Goal: Task Accomplishment & Management: Complete application form

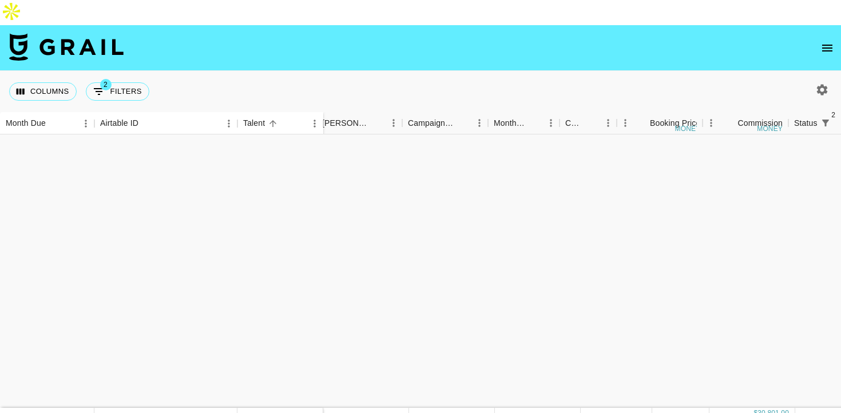
scroll to position [1036, 93]
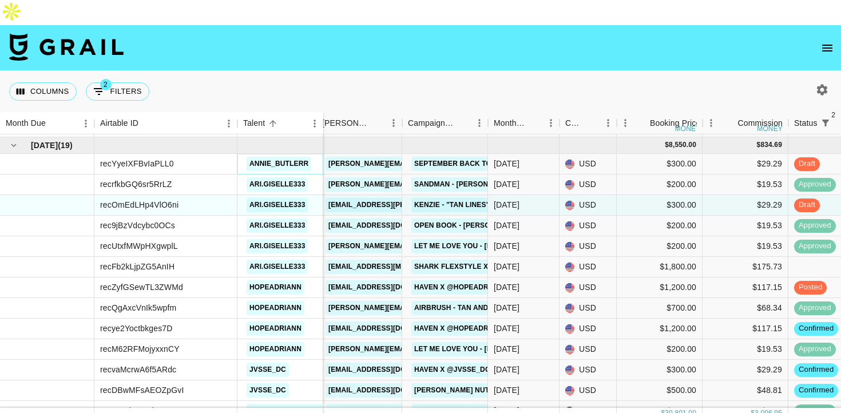
click at [298, 157] on link "annie_butlerr" at bounding box center [279, 164] width 65 height 14
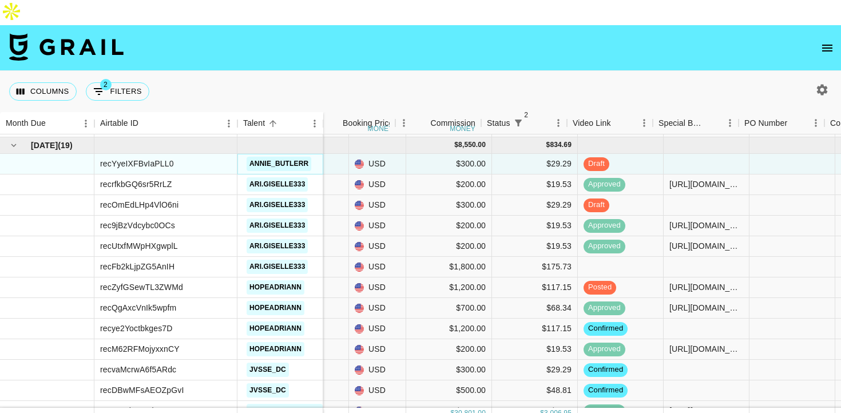
scroll to position [1036, 400]
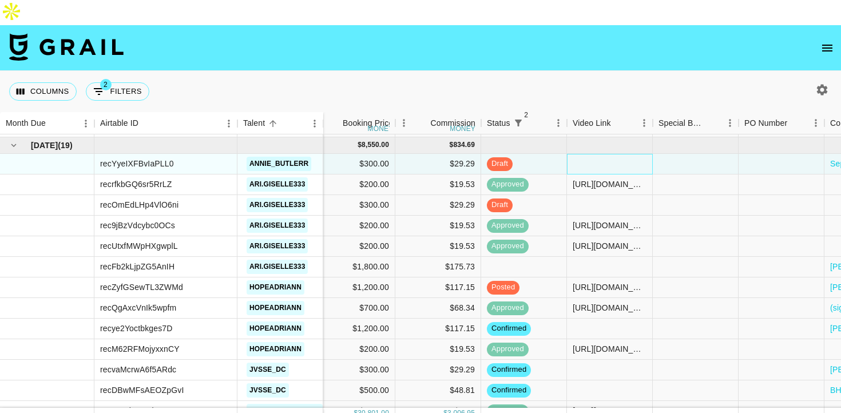
click at [591, 154] on div at bounding box center [610, 164] width 86 height 21
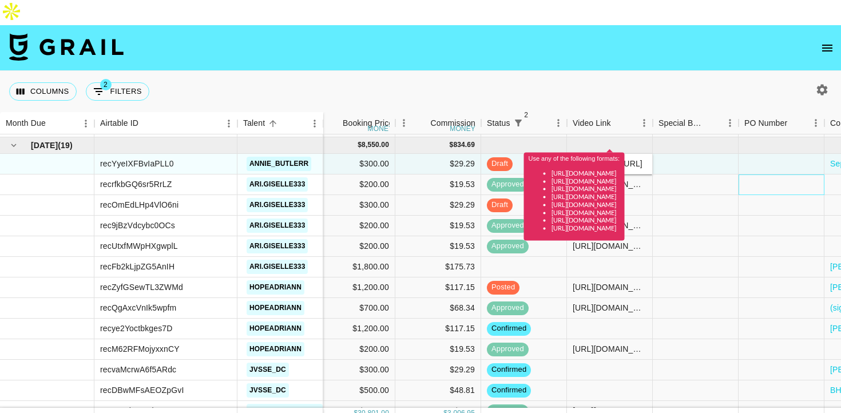
click at [739, 175] on div at bounding box center [782, 185] width 86 height 21
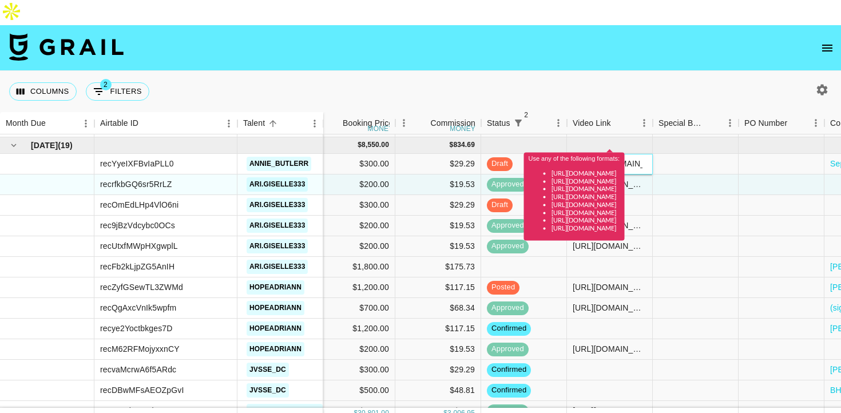
click at [581, 159] on input "vhttps://[DOMAIN_NAME][URL]" at bounding box center [610, 163] width 84 height 9
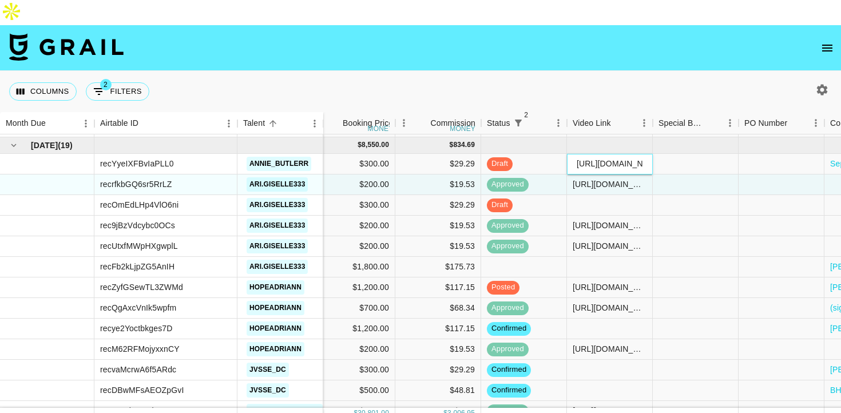
type input "[URL][DOMAIN_NAME]"
click at [718, 175] on div at bounding box center [696, 185] width 86 height 21
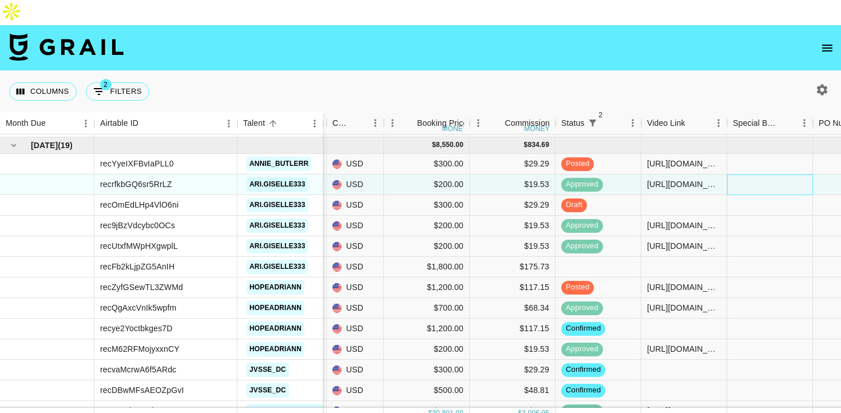
scroll to position [1036, 403]
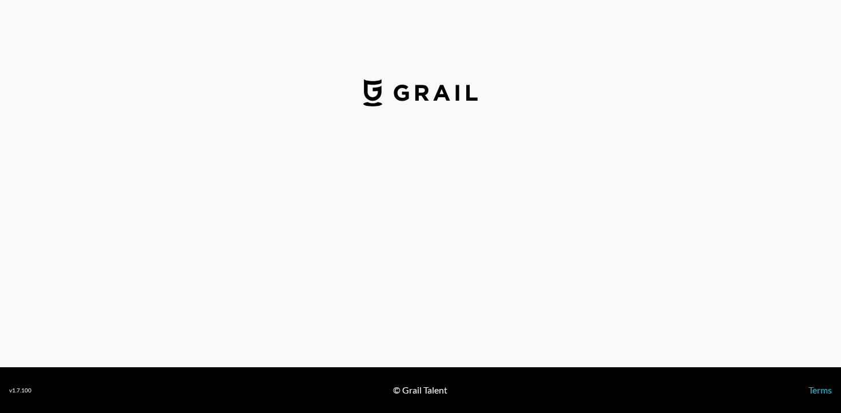
select select "USD"
